Goal: Find specific page/section: Find specific page/section

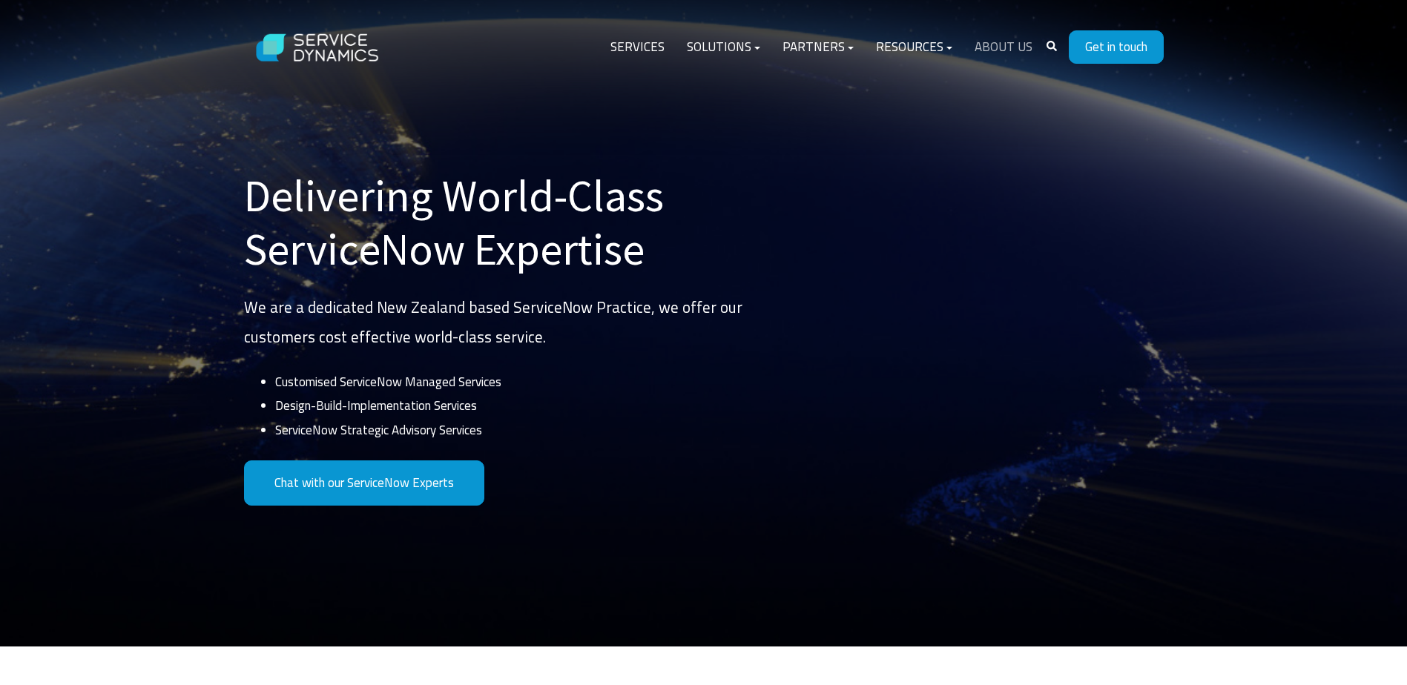
click at [1004, 42] on link "About Us" at bounding box center [1004, 48] width 80 height 36
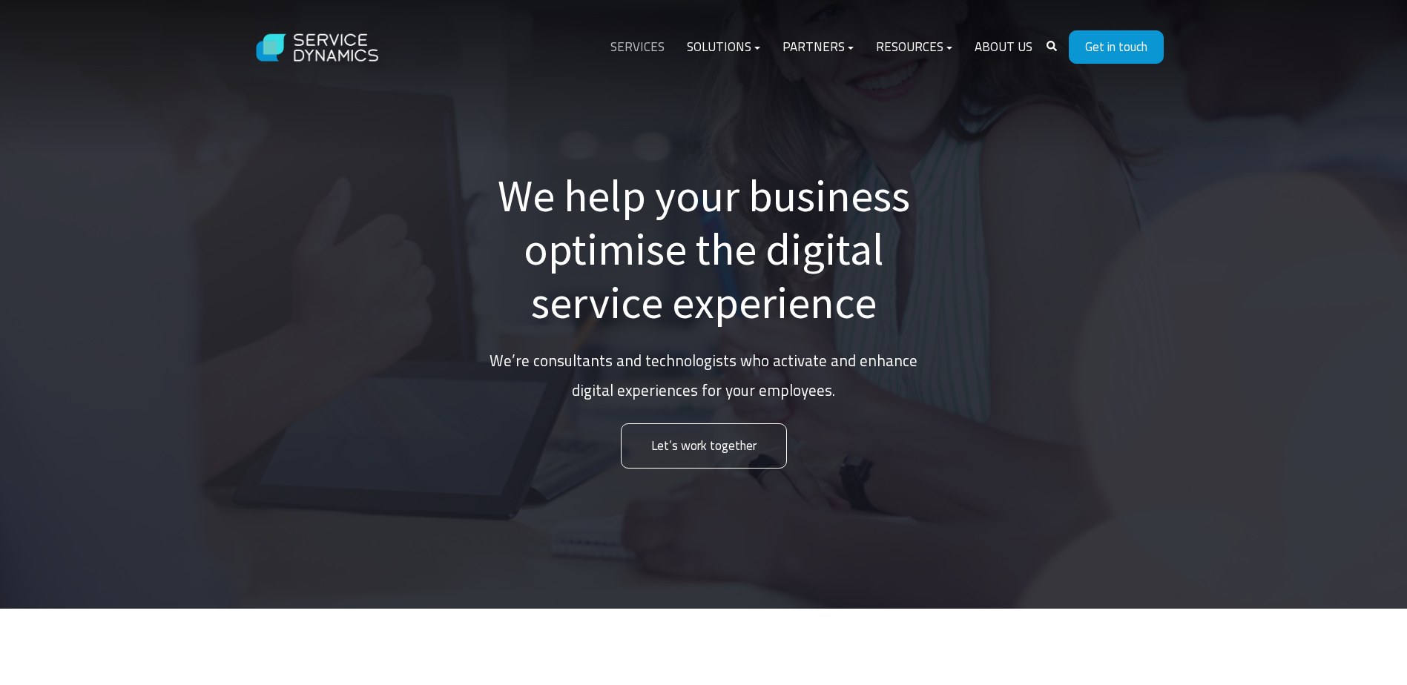
click at [662, 45] on link "Services" at bounding box center [637, 48] width 76 height 36
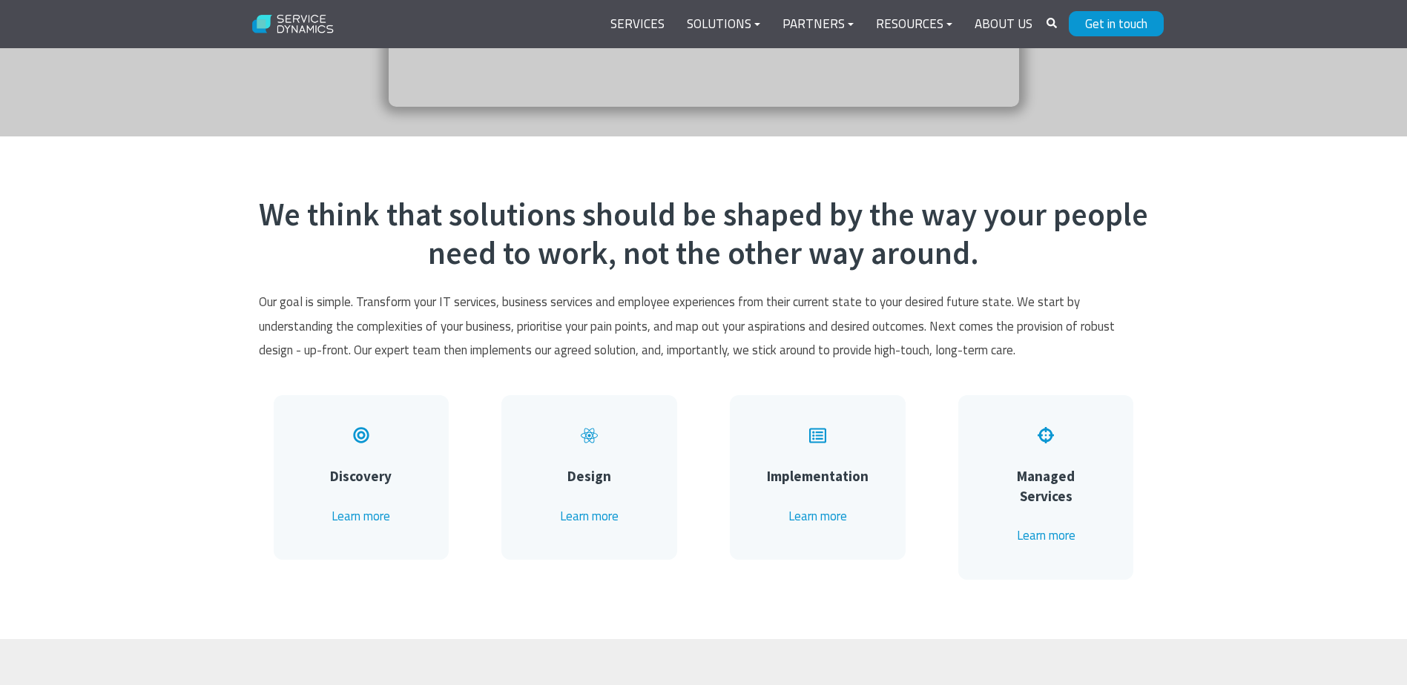
scroll to position [689, 0]
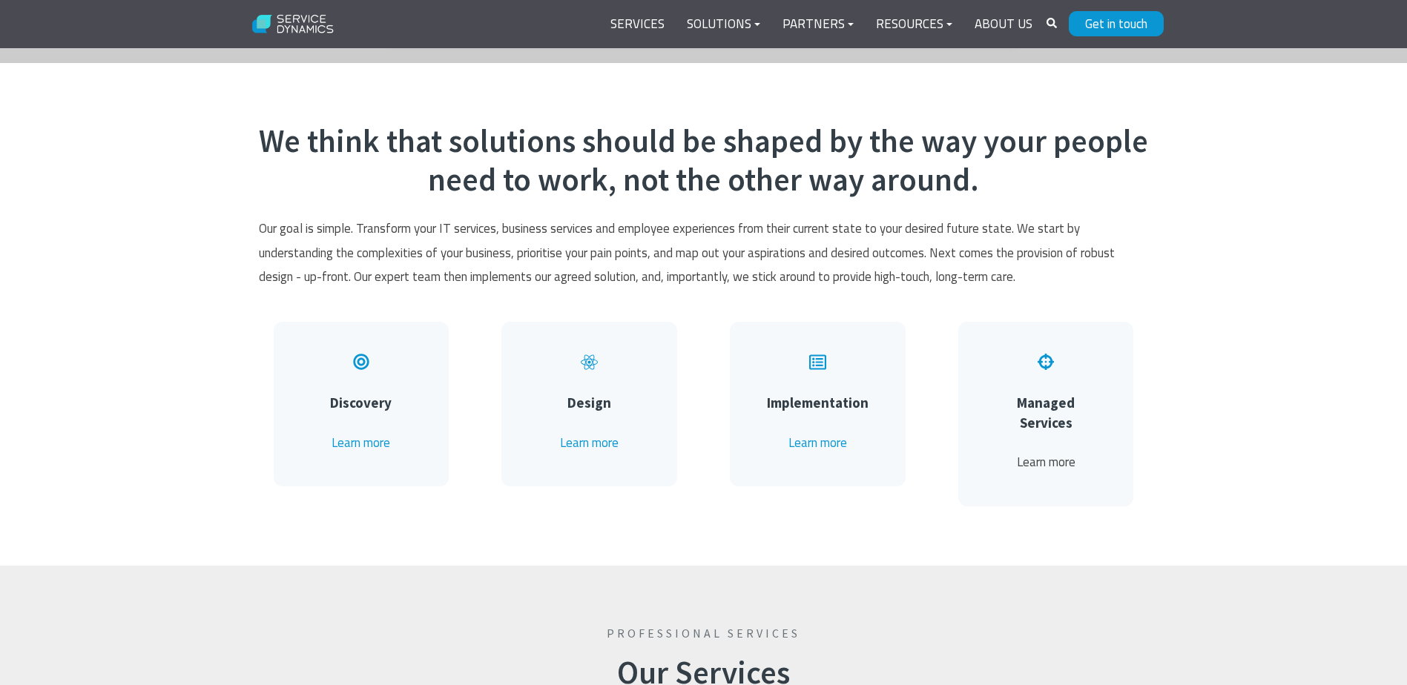
click at [1034, 453] on link "Learn more" at bounding box center [1046, 462] width 59 height 19
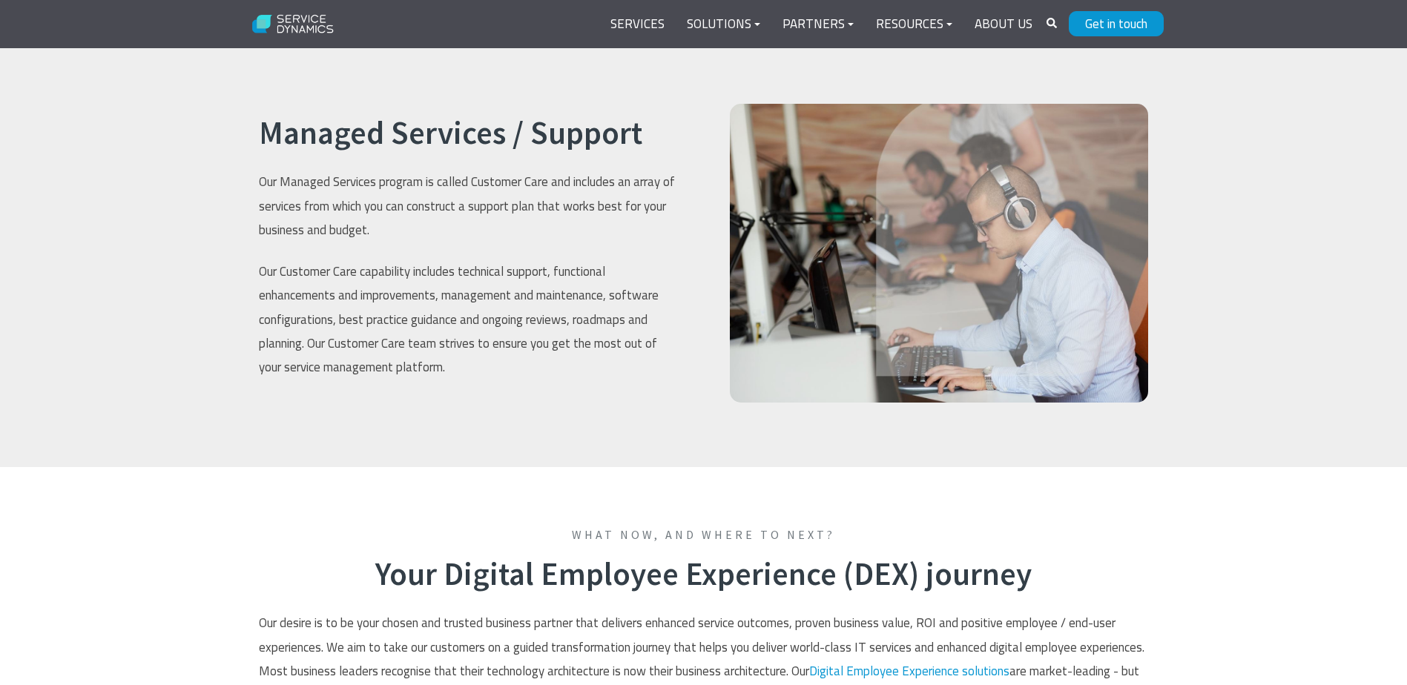
scroll to position [2942, 0]
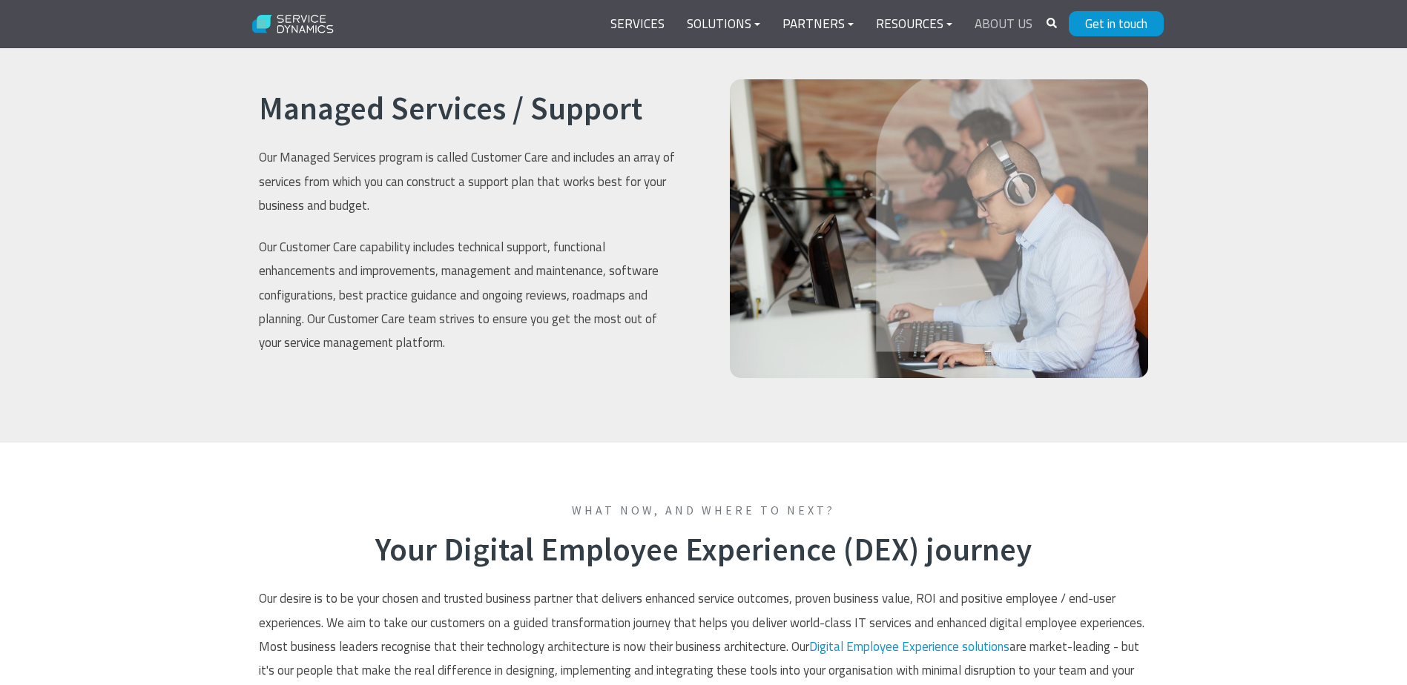
click at [1003, 20] on link "About Us" at bounding box center [1004, 25] width 80 height 36
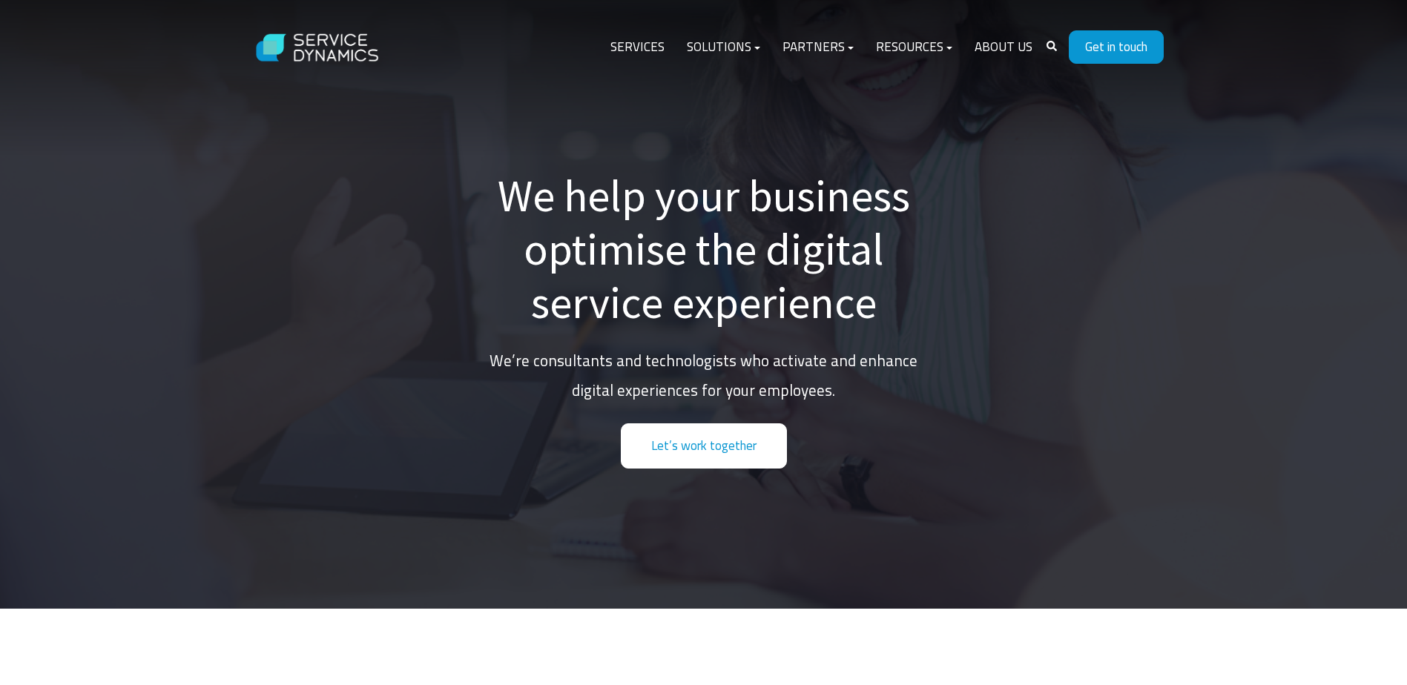
click at [725, 450] on link "Let’s work together" at bounding box center [704, 446] width 166 height 45
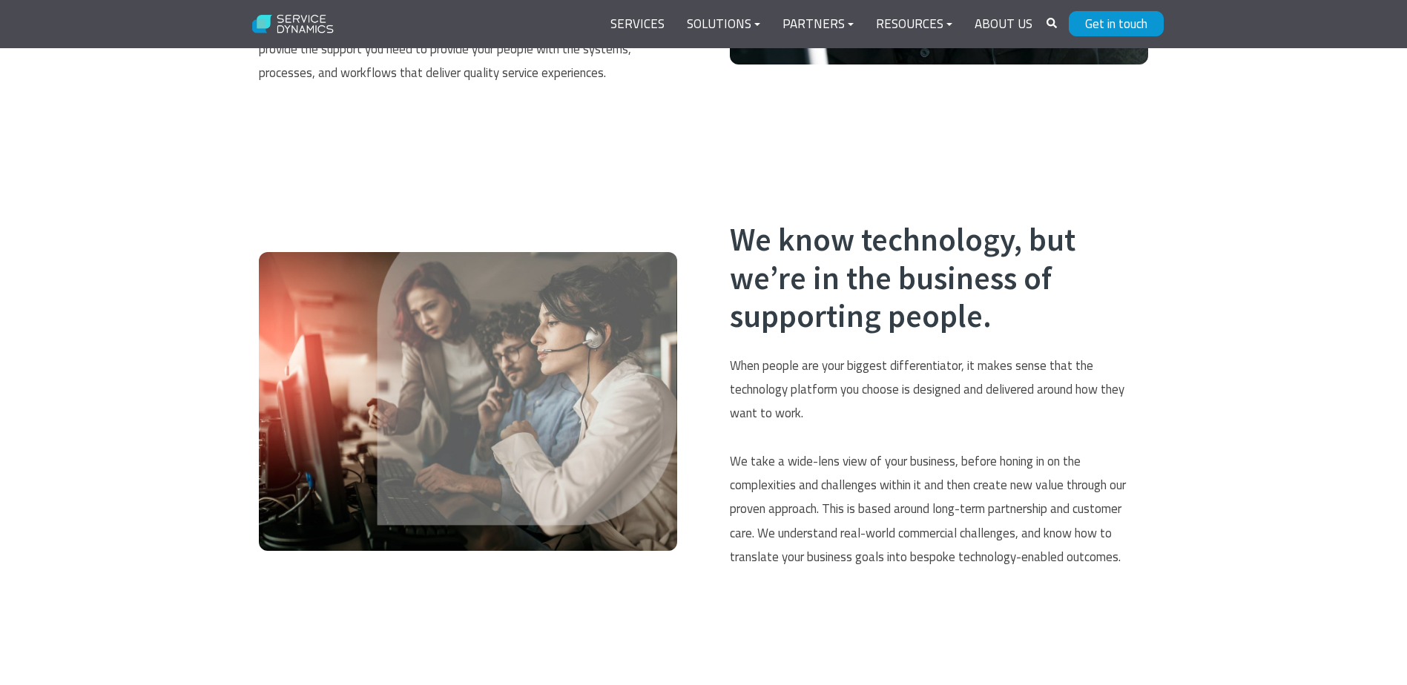
scroll to position [807, 0]
